Goal: Information Seeking & Learning: Learn about a topic

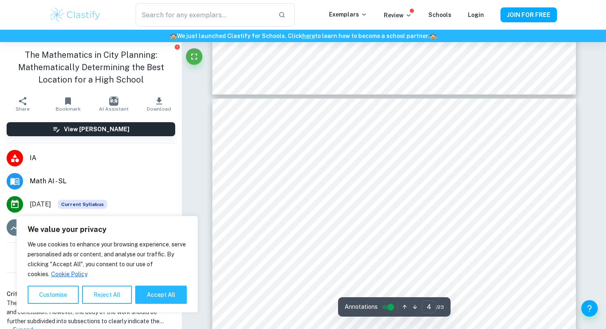
scroll to position [1612, 0]
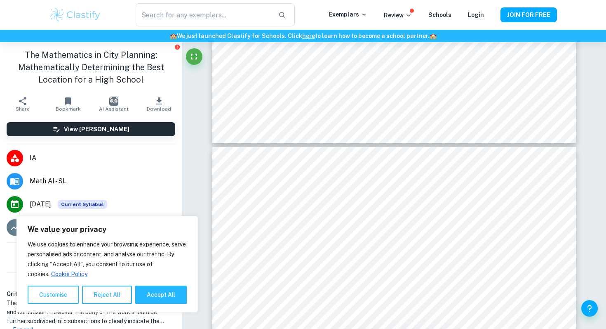
type input "3"
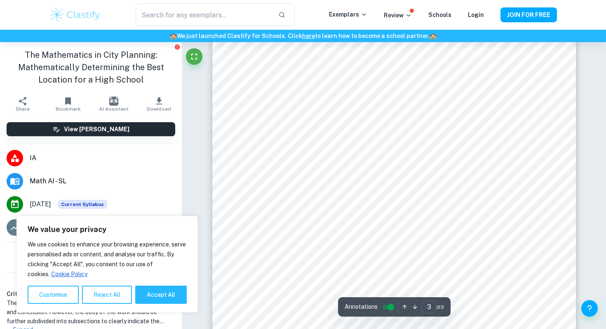
scroll to position [1455, 0]
